Goal: Task Accomplishment & Management: Complete application form

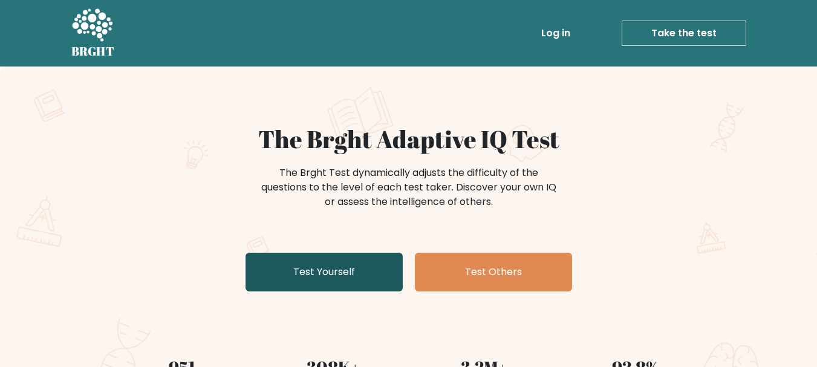
click at [327, 267] on link "Test Yourself" at bounding box center [324, 272] width 157 height 39
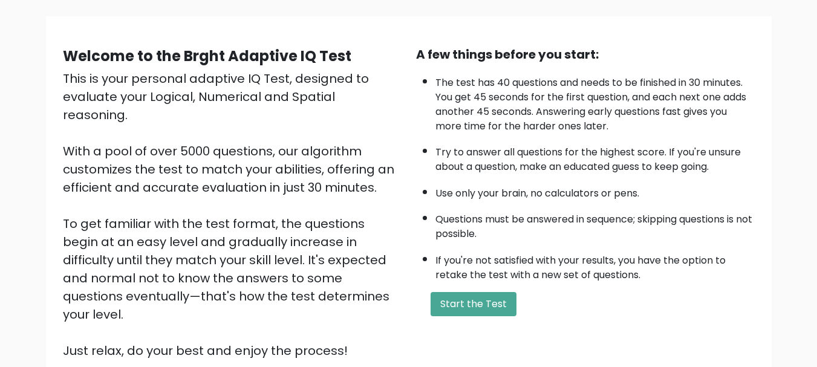
scroll to position [95, 0]
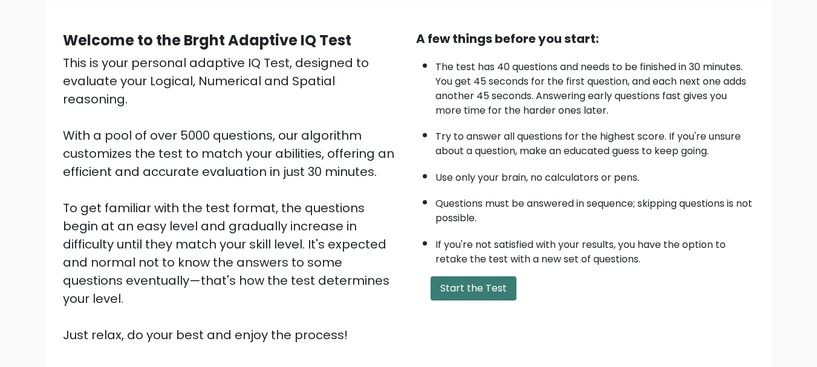
click at [482, 281] on button "Start the Test" at bounding box center [474, 288] width 86 height 24
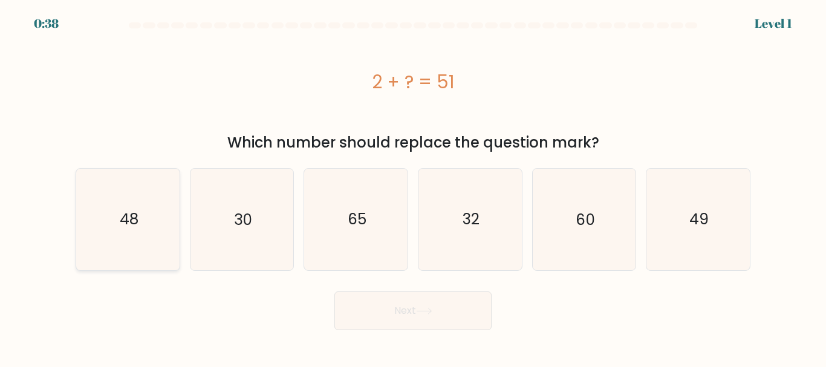
click at [167, 237] on icon "48" at bounding box center [127, 219] width 101 height 101
click at [413, 187] on input "a. 48" at bounding box center [413, 185] width 1 height 3
radio input "true"
click at [661, 235] on icon "49" at bounding box center [698, 219] width 101 height 101
click at [414, 187] on input "f. 49" at bounding box center [413, 185] width 1 height 3
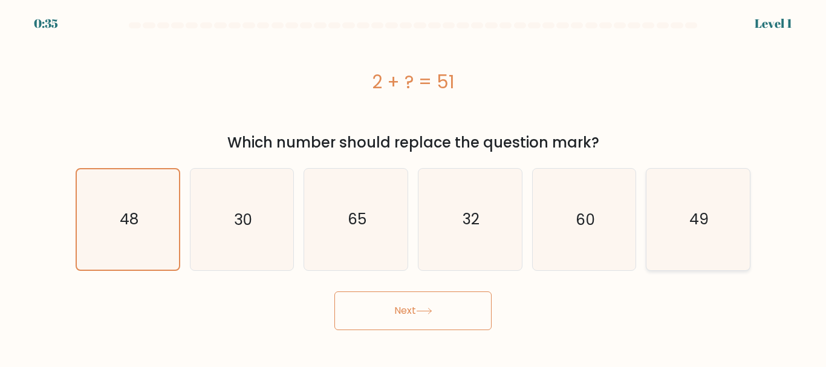
radio input "true"
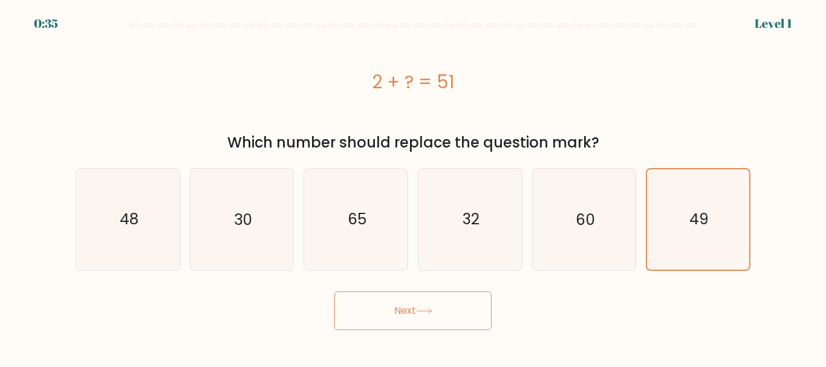
click at [469, 329] on button "Next" at bounding box center [413, 311] width 157 height 39
click at [470, 325] on button "Next" at bounding box center [413, 311] width 157 height 39
click at [471, 322] on button "Next" at bounding box center [413, 311] width 157 height 39
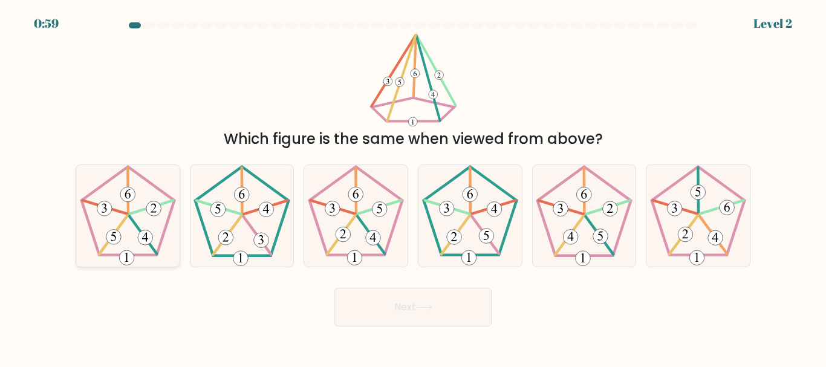
click at [130, 232] on icon at bounding box center [127, 215] width 101 height 101
click at [413, 187] on input "a." at bounding box center [413, 185] width 1 height 3
radio input "true"
click at [399, 312] on button "Next" at bounding box center [413, 307] width 157 height 39
click at [399, 311] on button "Next" at bounding box center [413, 307] width 157 height 39
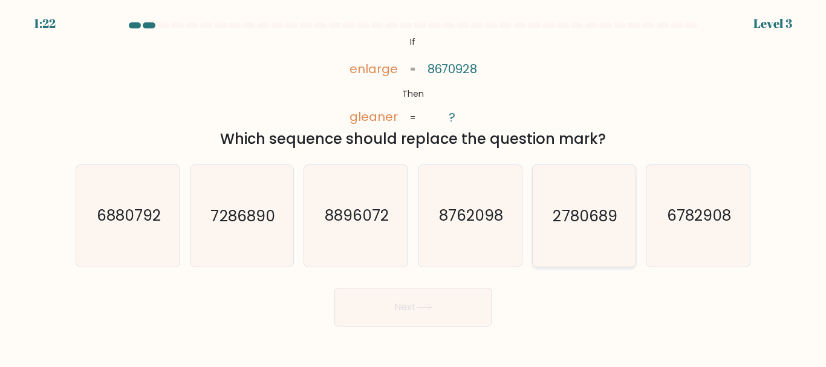
click at [592, 235] on icon "2780689" at bounding box center [584, 215] width 101 height 101
click at [414, 187] on input "e. 2780689" at bounding box center [413, 185] width 1 height 3
radio input "true"
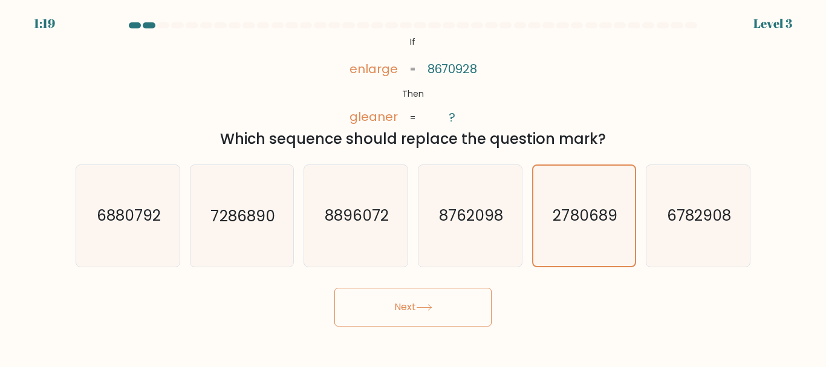
click at [462, 318] on button "Next" at bounding box center [413, 307] width 157 height 39
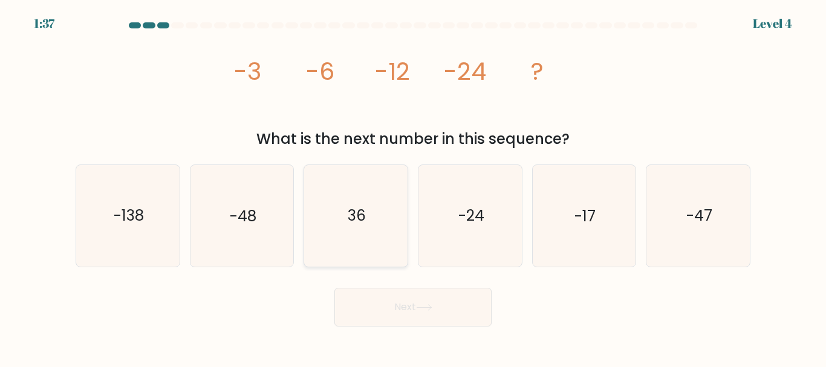
click at [328, 254] on icon "36" at bounding box center [356, 215] width 101 height 101
click at [413, 187] on input "c. 36" at bounding box center [413, 185] width 1 height 3
radio input "true"
click at [430, 333] on body "1:36 Level 4" at bounding box center [413, 183] width 826 height 367
click at [427, 316] on button "Next" at bounding box center [413, 307] width 157 height 39
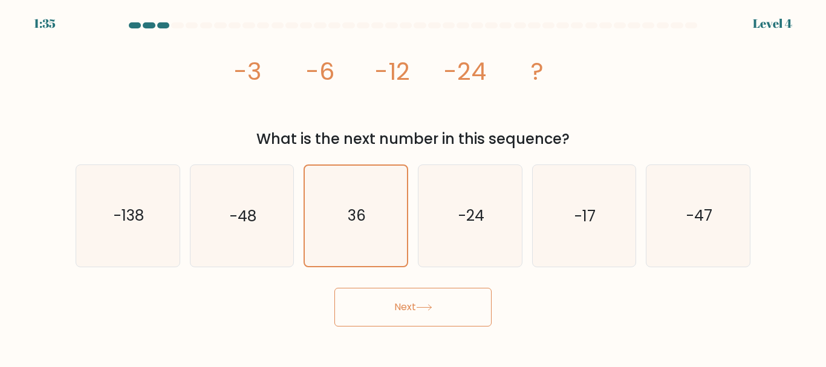
click at [403, 320] on button "Next" at bounding box center [413, 307] width 157 height 39
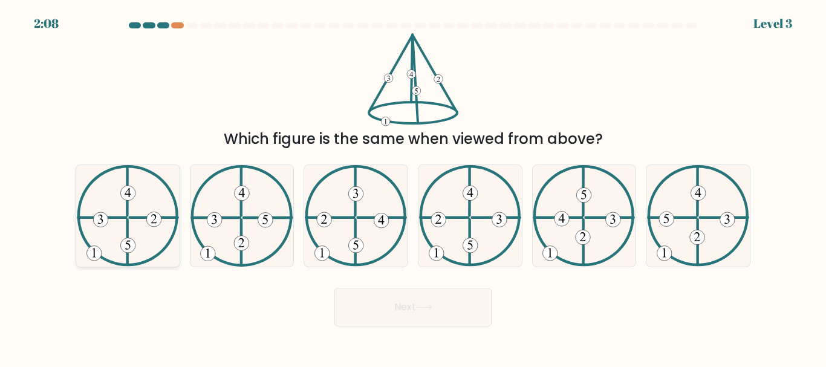
click at [155, 208] on icon at bounding box center [128, 215] width 102 height 101
click at [413, 187] on input "a." at bounding box center [413, 185] width 1 height 3
radio input "true"
click at [384, 309] on button "Next" at bounding box center [413, 307] width 157 height 39
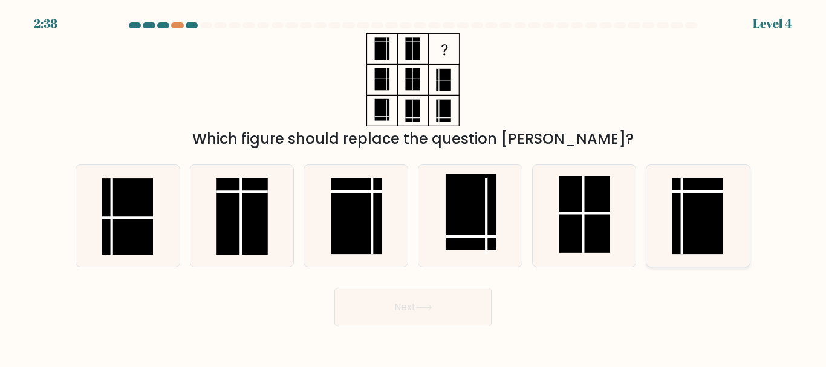
click at [691, 220] on rect at bounding box center [698, 216] width 51 height 76
click at [414, 187] on input "f." at bounding box center [413, 185] width 1 height 3
radio input "true"
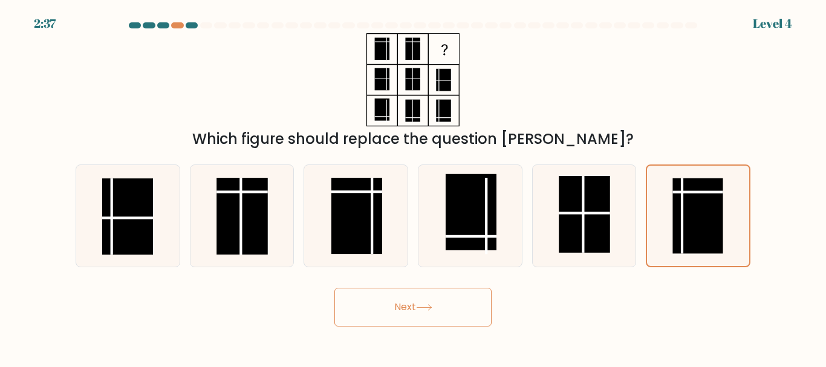
click at [463, 309] on button "Next" at bounding box center [413, 307] width 157 height 39
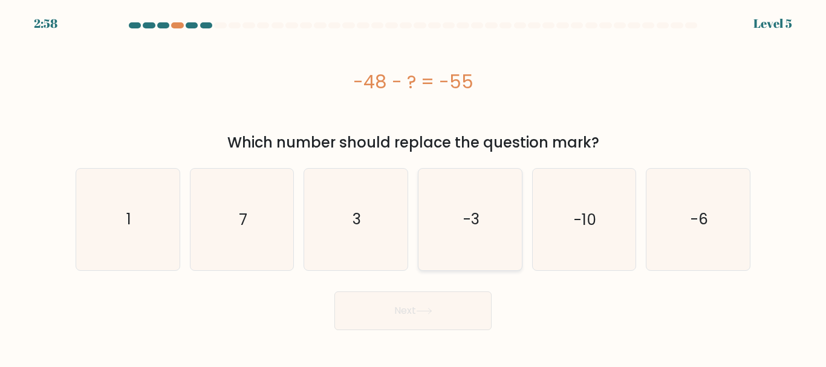
click at [488, 252] on icon "-3" at bounding box center [470, 219] width 101 height 101
click at [414, 187] on input "d. -3" at bounding box center [413, 185] width 1 height 3
radio input "true"
click at [453, 306] on button "Next" at bounding box center [413, 311] width 157 height 39
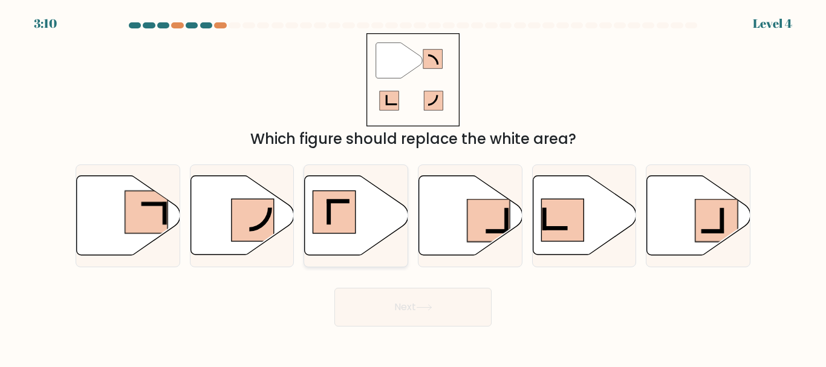
click at [332, 236] on icon at bounding box center [356, 215] width 103 height 79
click at [413, 187] on input "c." at bounding box center [413, 185] width 1 height 3
radio input "true"
click at [407, 310] on button "Next" at bounding box center [413, 307] width 157 height 39
click at [387, 306] on button "Next" at bounding box center [413, 307] width 157 height 39
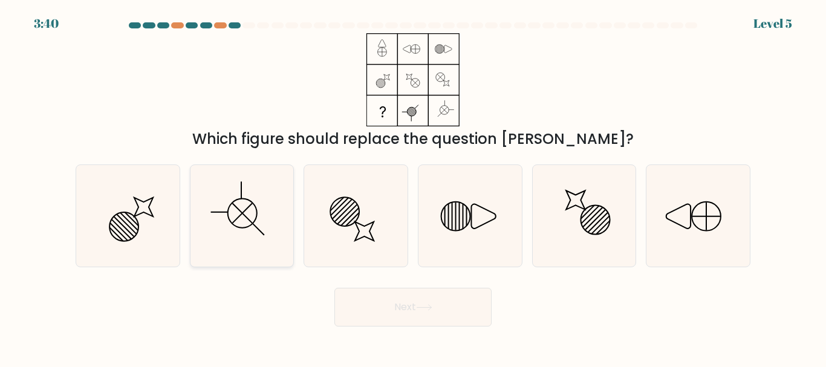
click at [243, 226] on icon at bounding box center [241, 215] width 101 height 101
click at [413, 187] on input "b." at bounding box center [413, 185] width 1 height 3
radio input "true"
click at [389, 312] on button "Next" at bounding box center [413, 307] width 157 height 39
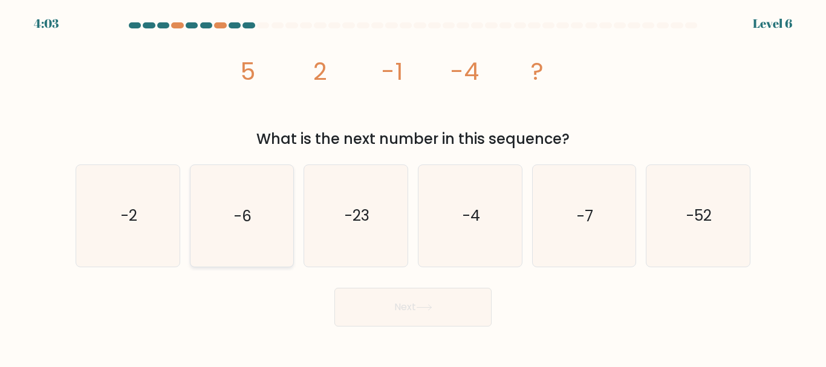
click at [241, 224] on text "-6" at bounding box center [243, 216] width 18 height 21
click at [413, 187] on input "b. -6" at bounding box center [413, 185] width 1 height 3
radio input "true"
click at [426, 301] on button "Next" at bounding box center [413, 307] width 157 height 39
click at [422, 306] on icon at bounding box center [424, 307] width 16 height 7
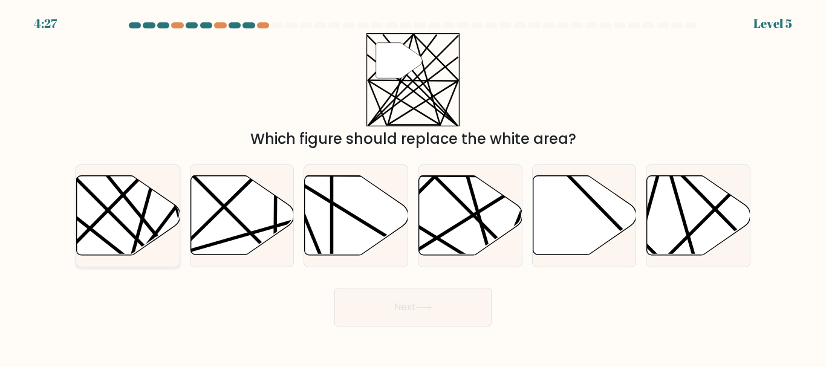
click at [81, 224] on line at bounding box center [158, 282] width 202 height 159
click at [413, 187] on input "a." at bounding box center [413, 185] width 1 height 3
radio input "true"
click at [383, 309] on button "Next" at bounding box center [413, 307] width 157 height 39
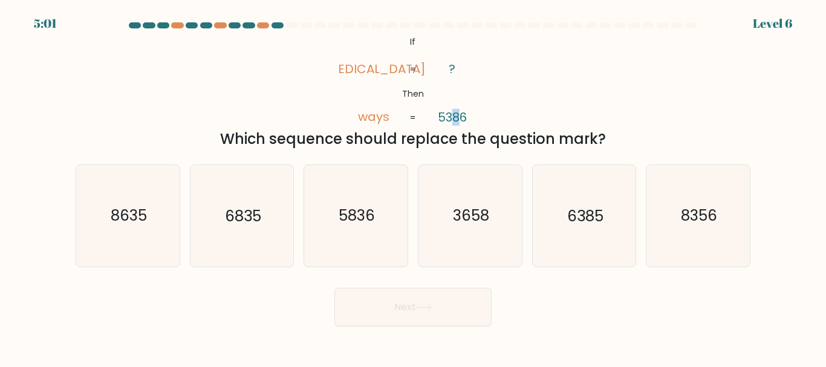
click at [456, 117] on tspan "5386" at bounding box center [452, 117] width 29 height 17
click at [439, 117] on tspan "5386" at bounding box center [452, 117] width 29 height 17
drag, startPoint x: 391, startPoint y: 117, endPoint x: 385, endPoint y: 117, distance: 6.1
click at [385, 117] on icon "@import url('https://fonts.googleapis.com/css?family=Abril+Fatface:400,100,100i…" at bounding box center [413, 79] width 151 height 93
click at [463, 116] on tspan "5386" at bounding box center [452, 117] width 29 height 17
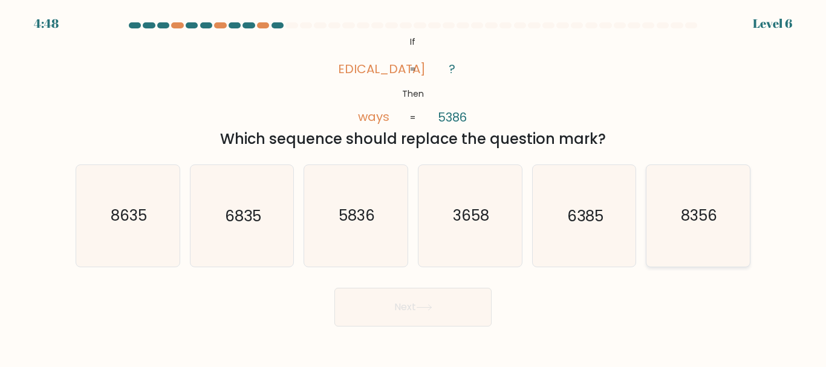
click at [675, 236] on icon "8356" at bounding box center [698, 215] width 101 height 101
click at [414, 187] on input "f. 8356" at bounding box center [413, 185] width 1 height 3
radio input "true"
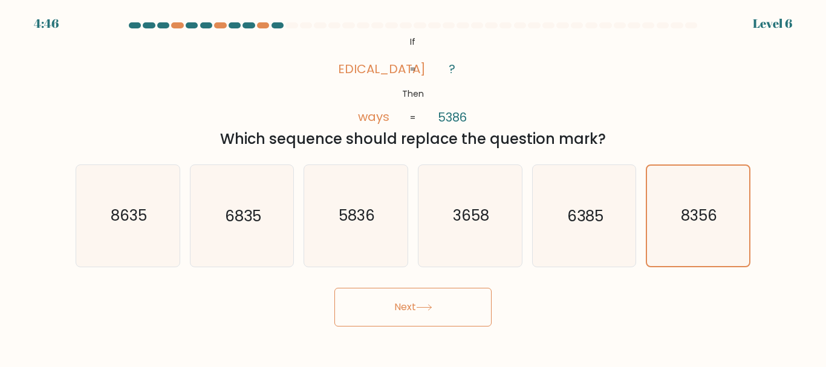
click at [458, 299] on button "Next" at bounding box center [413, 307] width 157 height 39
click at [465, 304] on button "Next" at bounding box center [413, 307] width 157 height 39
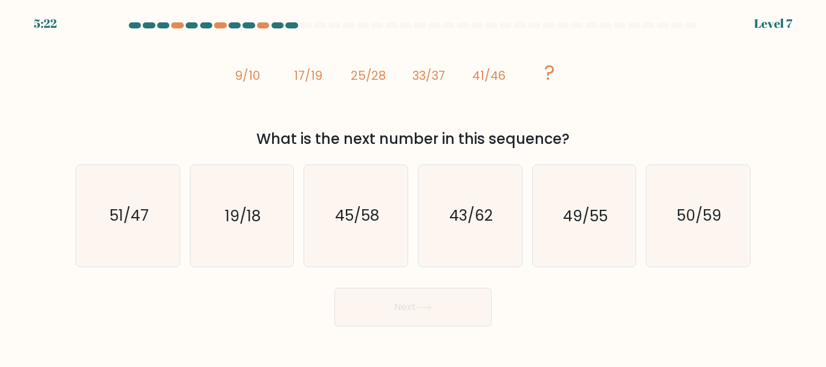
click at [430, 306] on icon at bounding box center [424, 307] width 16 height 7
drag, startPoint x: 296, startPoint y: 81, endPoint x: 313, endPoint y: 79, distance: 17.1
click at [313, 79] on tspan "17/19" at bounding box center [308, 75] width 28 height 17
click at [340, 83] on icon "image/svg+xml 9/10 17/19 25/28 33/37 41/46 ?" at bounding box center [413, 79] width 363 height 93
drag, startPoint x: 368, startPoint y: 71, endPoint x: 392, endPoint y: 74, distance: 23.8
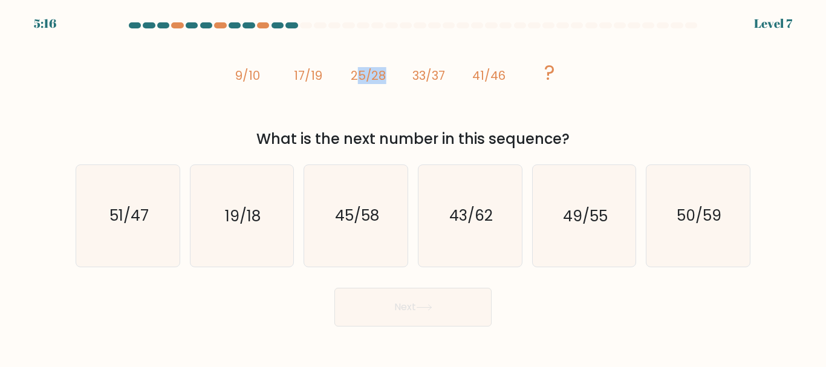
click at [391, 74] on icon "image/svg+xml 9/10 17/19 25/28 33/37 41/46 ?" at bounding box center [413, 79] width 363 height 93
click at [374, 120] on icon "image/svg+xml 9/10 17/19 25/28 33/37 41/46 ?" at bounding box center [413, 79] width 363 height 93
drag, startPoint x: 440, startPoint y: 79, endPoint x: 450, endPoint y: 80, distance: 9.8
click at [449, 80] on icon "image/svg+xml 9/10 17/19 25/28 33/37 41/46 ?" at bounding box center [413, 79] width 363 height 93
click at [442, 109] on icon "image/svg+xml 9/10 17/19 25/28 33/37 41/46 ?" at bounding box center [413, 79] width 363 height 93
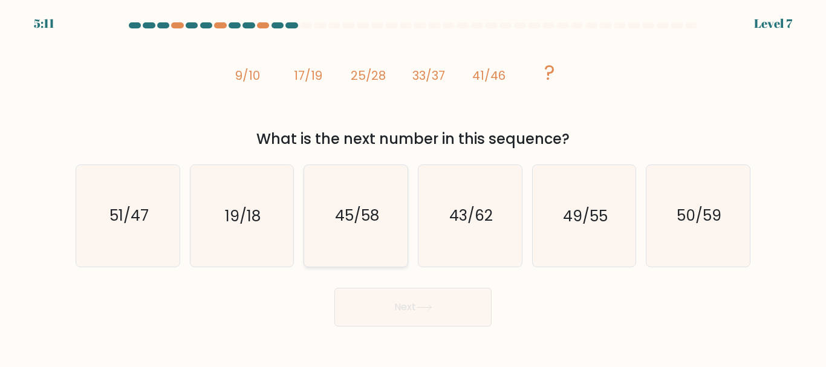
click at [370, 201] on icon "45/58" at bounding box center [356, 215] width 101 height 101
click at [413, 187] on input "c. 45/58" at bounding box center [413, 185] width 1 height 3
radio input "true"
click at [561, 243] on icon "49/55" at bounding box center [584, 215] width 101 height 101
click at [414, 187] on input "e. 49/55" at bounding box center [413, 185] width 1 height 3
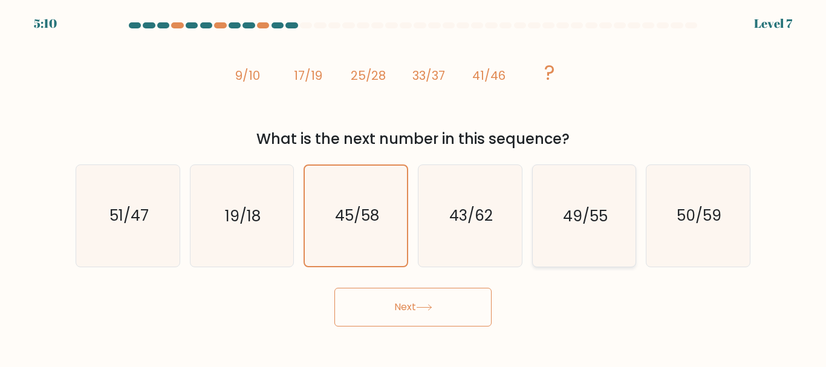
radio input "true"
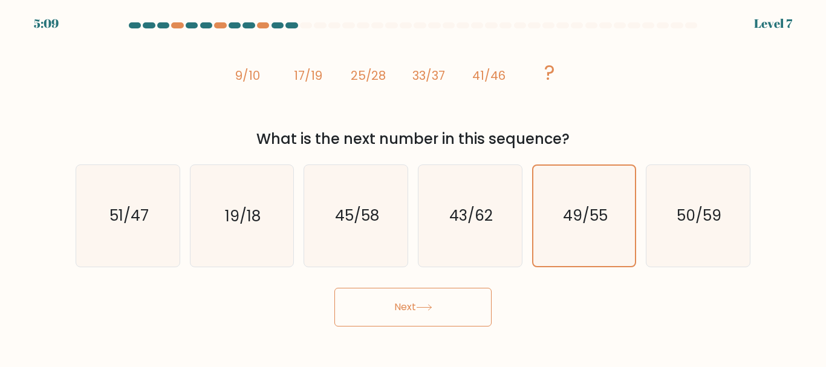
click at [480, 306] on button "Next" at bounding box center [413, 307] width 157 height 39
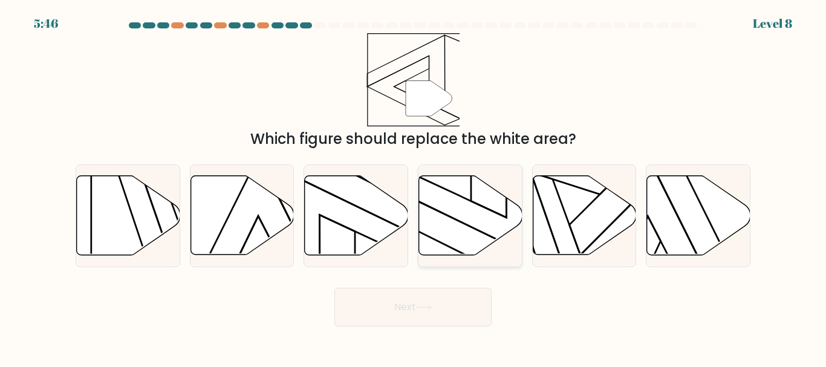
click at [449, 201] on icon at bounding box center [470, 215] width 103 height 79
click at [414, 187] on input "d." at bounding box center [413, 185] width 1 height 3
radio input "true"
click at [438, 307] on button "Next" at bounding box center [413, 307] width 157 height 39
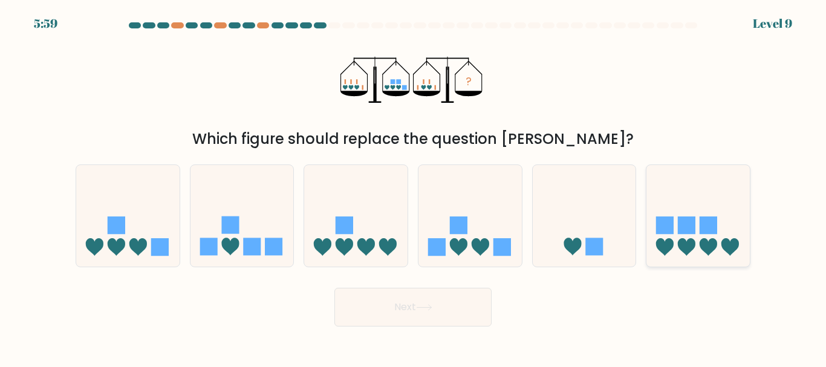
click at [701, 247] on icon at bounding box center [709, 247] width 18 height 18
click at [414, 187] on input "f." at bounding box center [413, 185] width 1 height 3
radio input "true"
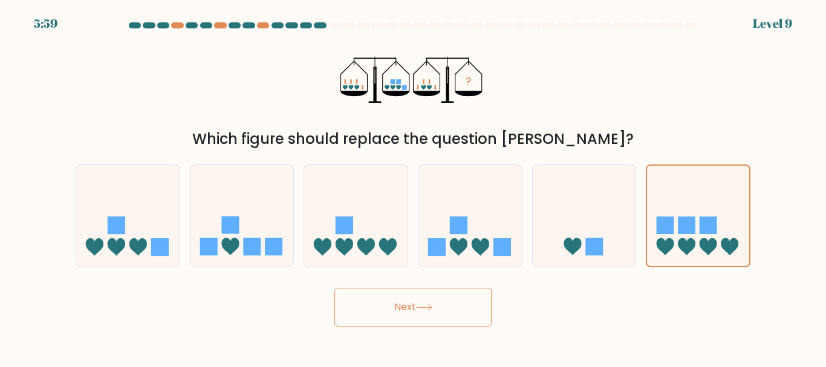
click at [462, 309] on button "Next" at bounding box center [413, 307] width 157 height 39
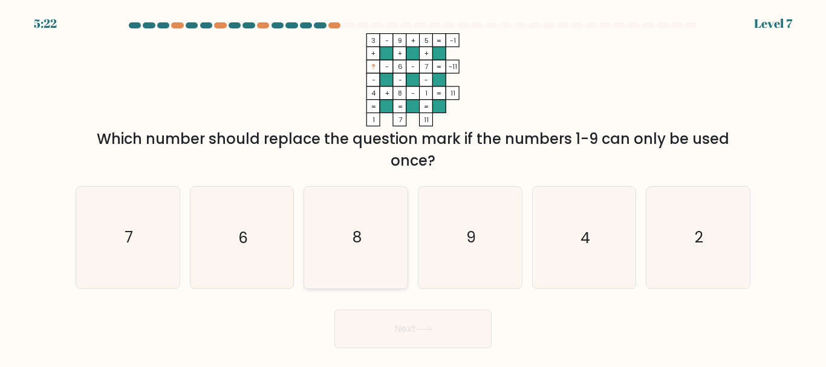
click at [365, 211] on icon "8" at bounding box center [356, 237] width 101 height 101
click at [413, 187] on input "c. 8" at bounding box center [413, 185] width 1 height 3
radio input "true"
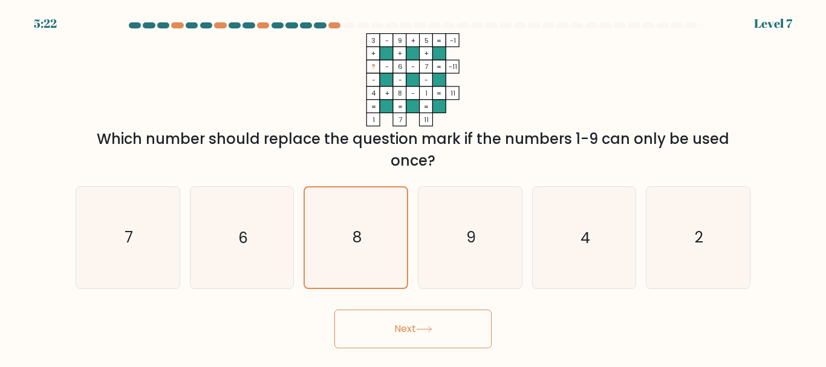
click at [436, 344] on button "Next" at bounding box center [413, 329] width 157 height 39
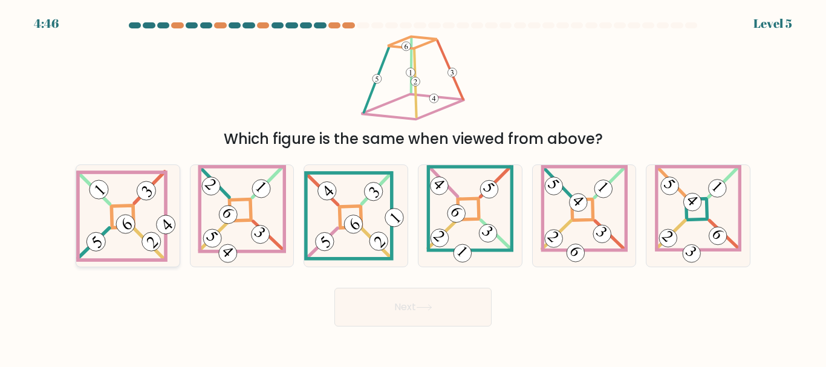
click at [102, 218] on icon at bounding box center [127, 216] width 103 height 92
click at [413, 187] on input "a." at bounding box center [413, 185] width 1 height 3
radio input "true"
click at [453, 306] on button "Next" at bounding box center [413, 307] width 157 height 39
